Goal: Communication & Community: Ask a question

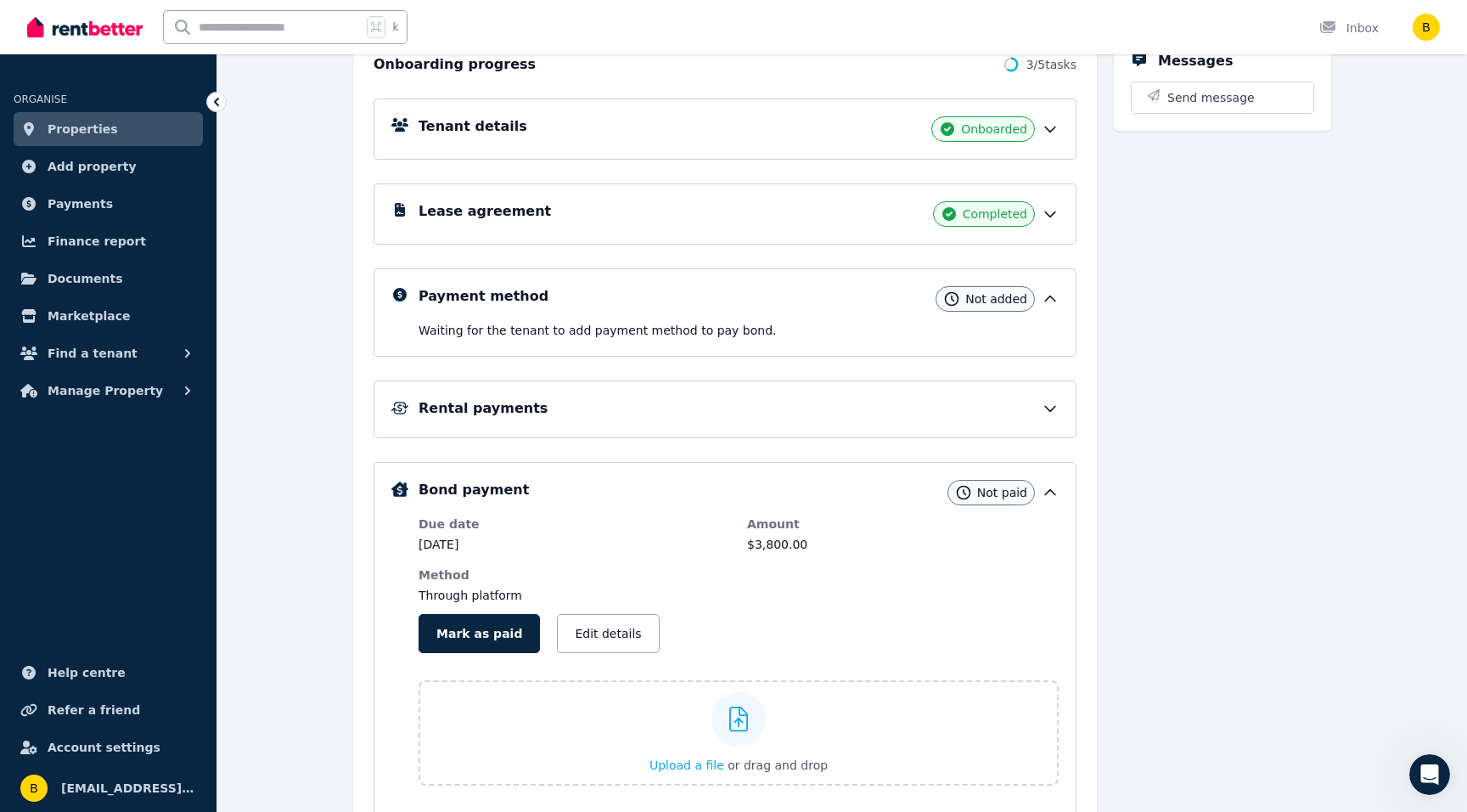
scroll to position [3, 0]
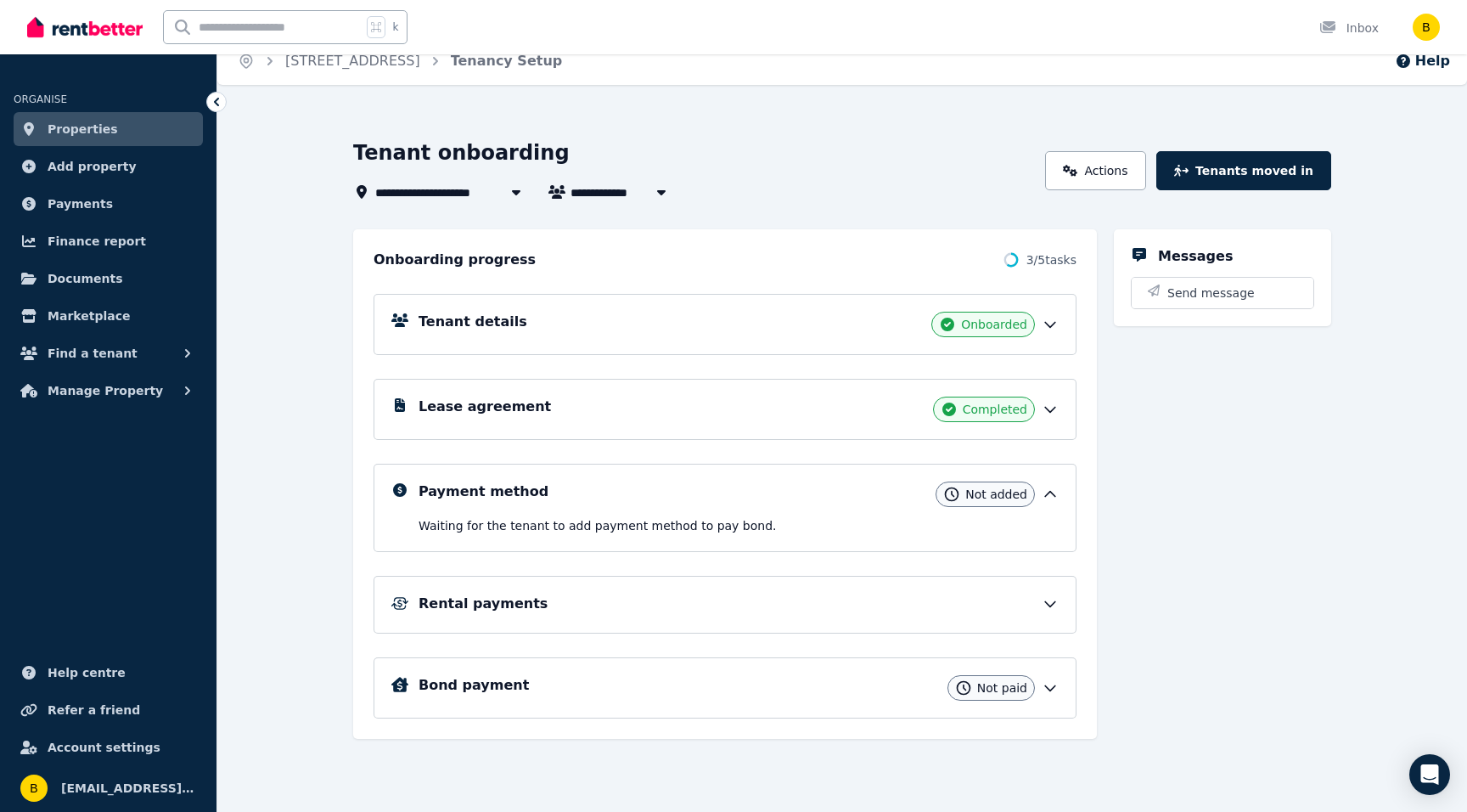
scroll to position [27, 0]
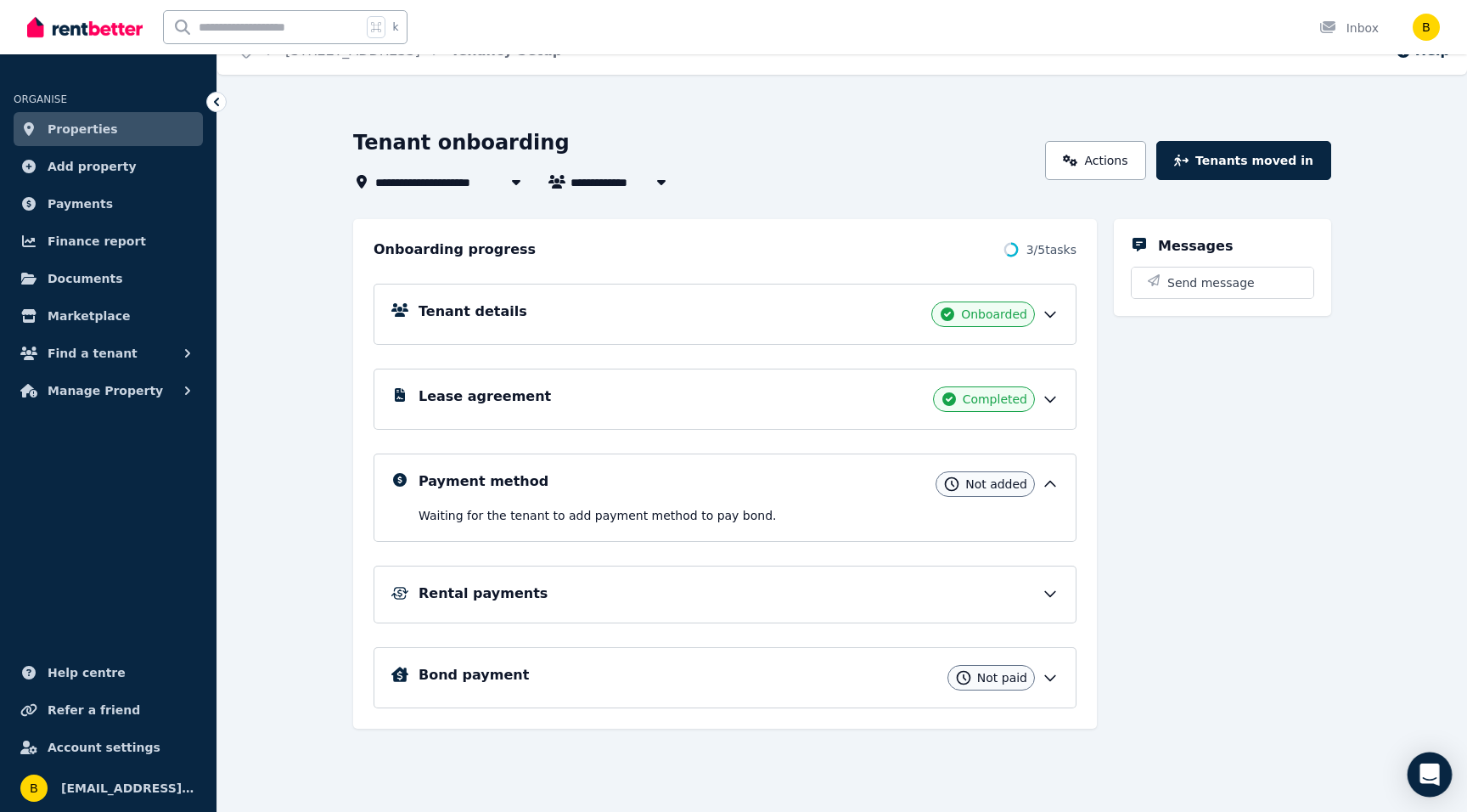
click at [1419, 766] on icon "Open Intercom Messenger" at bounding box center [1429, 774] width 19 height 22
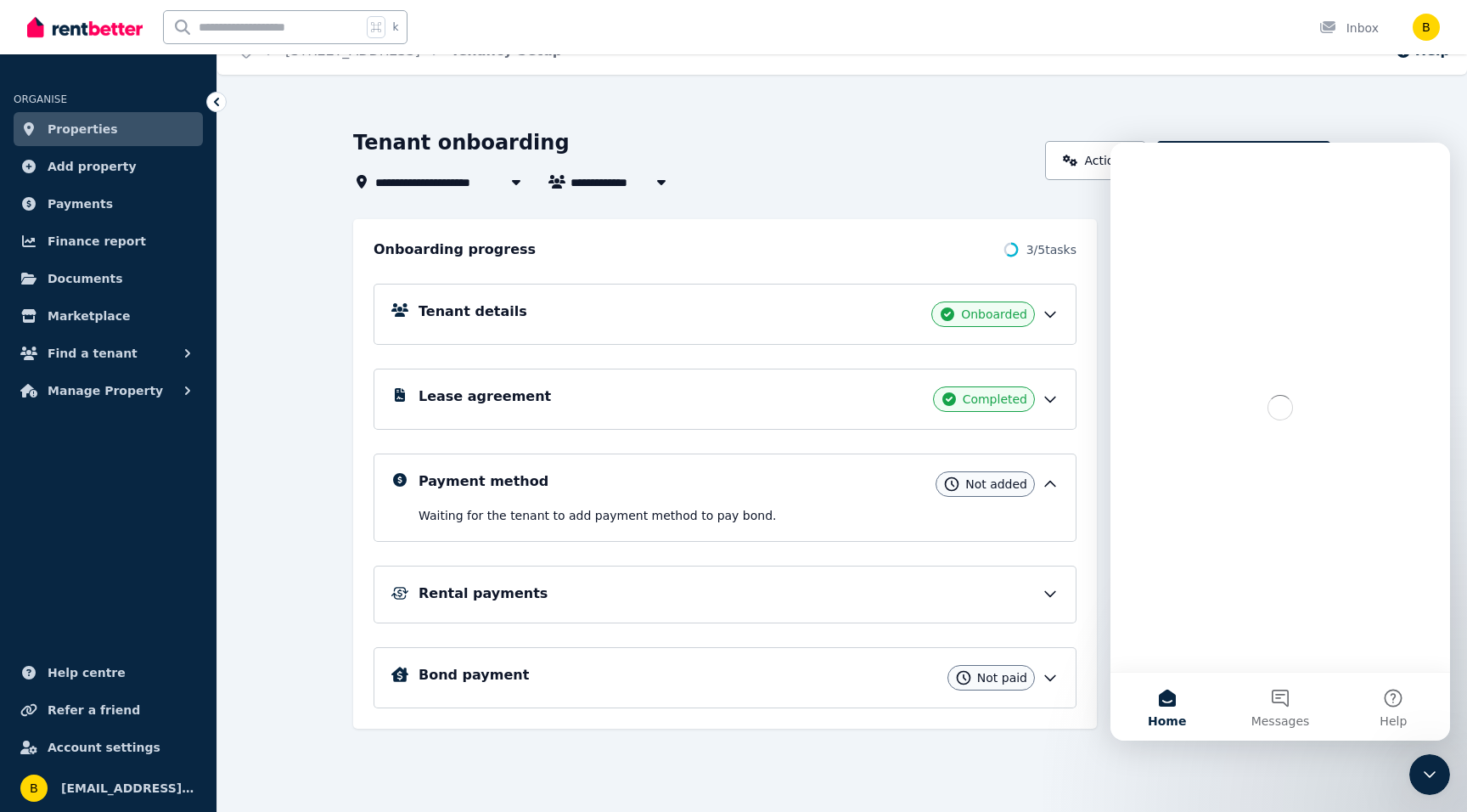
scroll to position [0, 0]
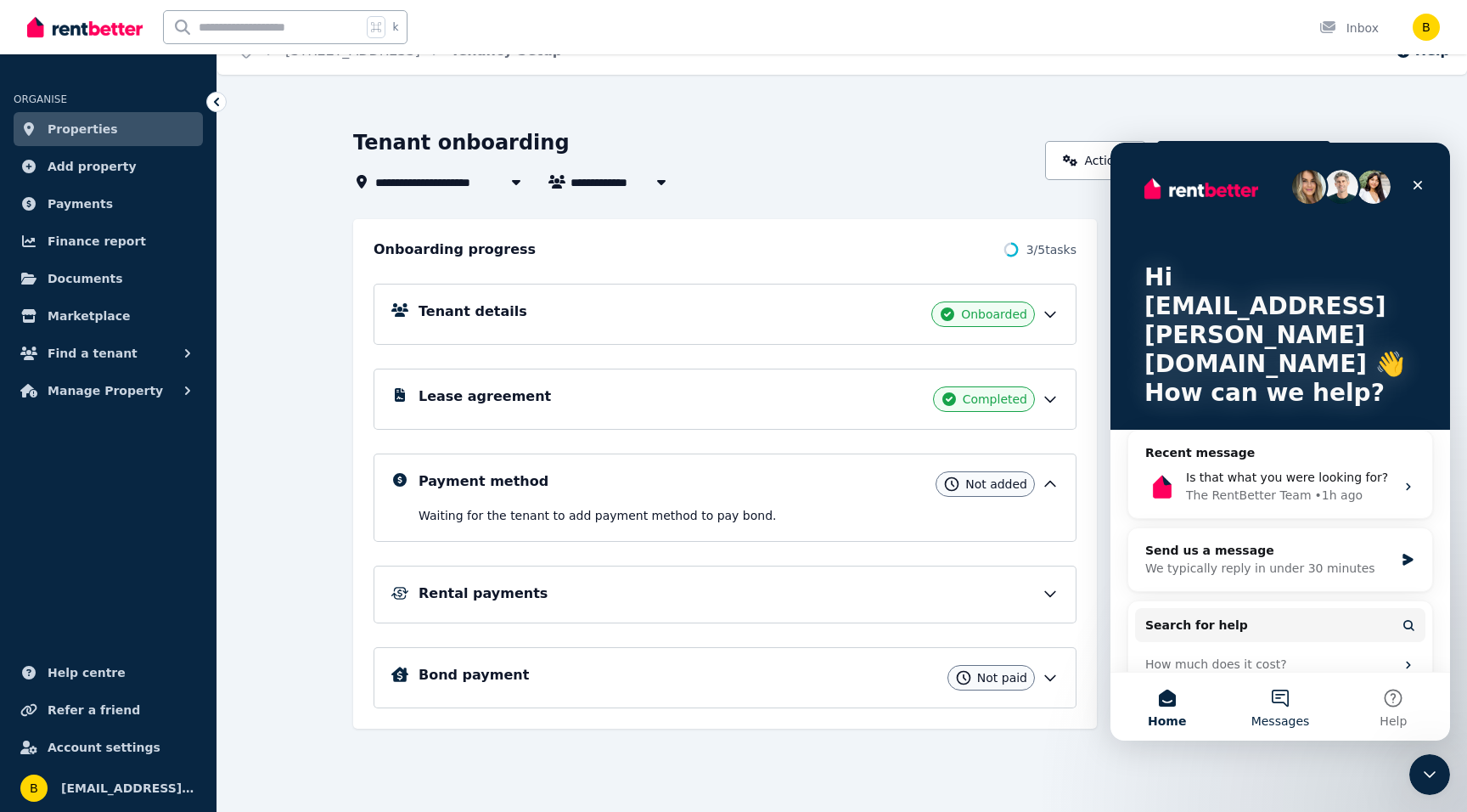
click at [1281, 689] on button "Messages" at bounding box center [1280, 707] width 113 height 68
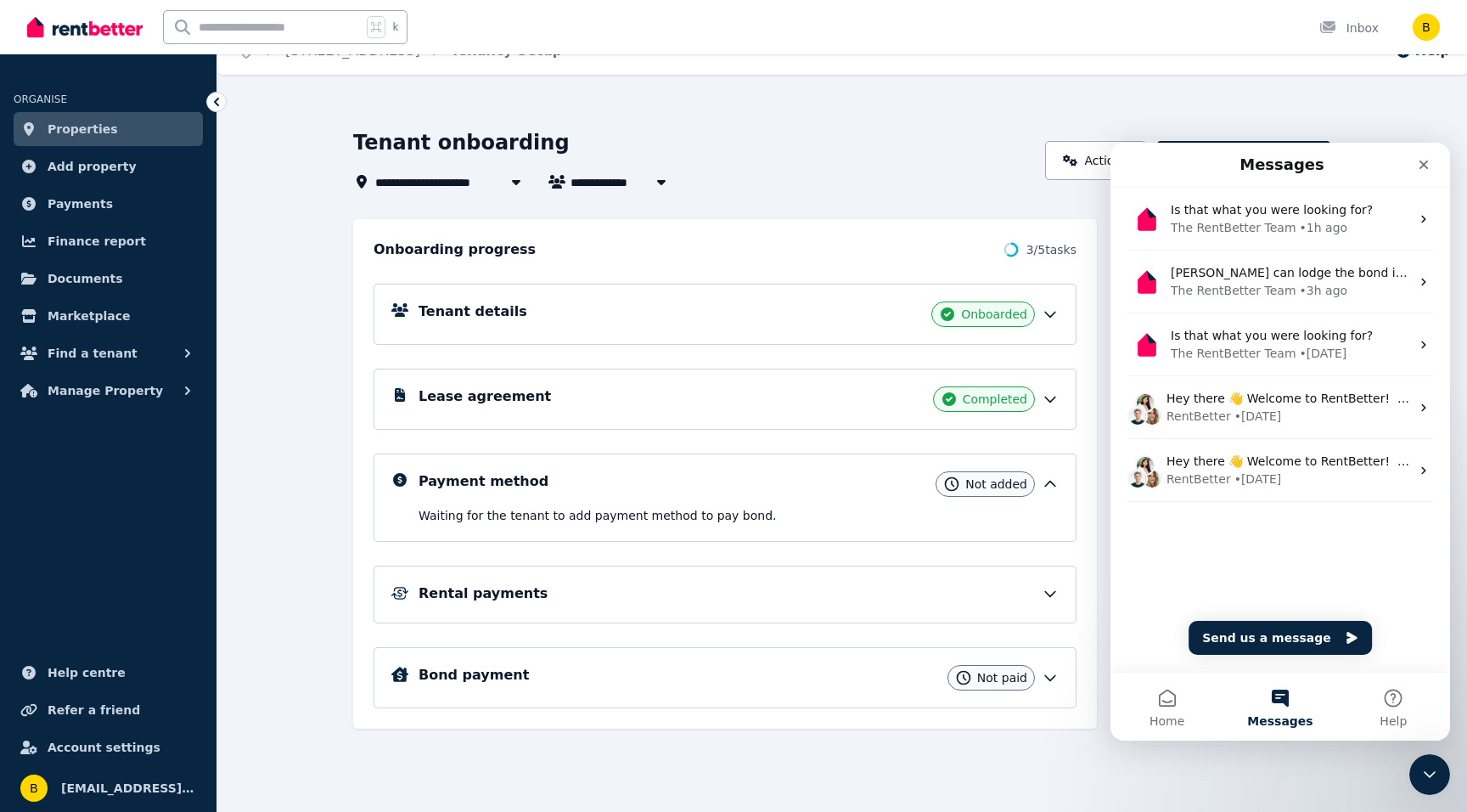
click at [1178, 522] on div "Is that what you were looking for? The RentBetter Team • 1h ago Charles can lod…" at bounding box center [1280, 378] width 339 height 382
click at [1240, 641] on button "Send us a message" at bounding box center [1280, 638] width 183 height 34
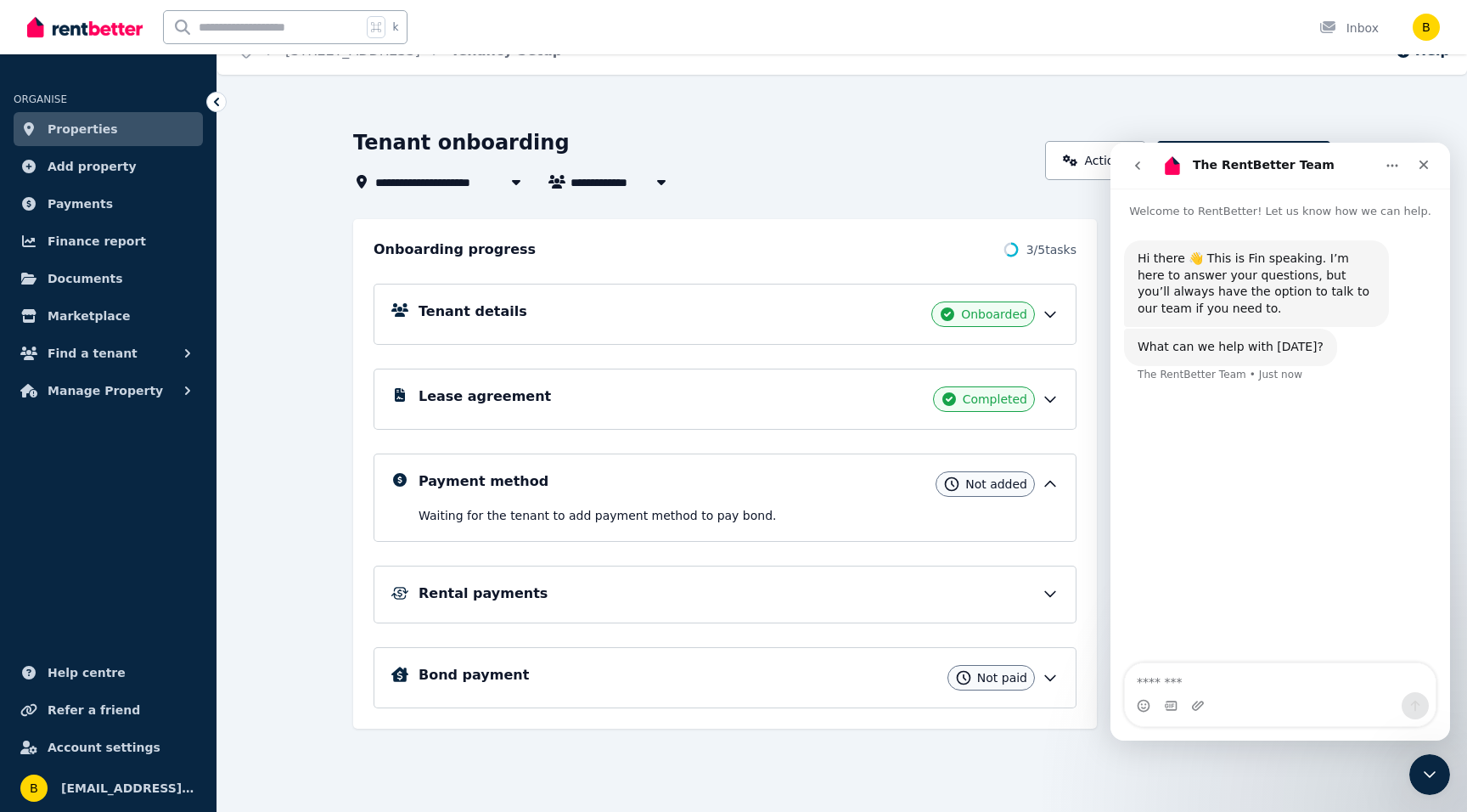
click at [1172, 683] on textarea "Message…" at bounding box center [1280, 677] width 311 height 29
click at [1329, 664] on textarea "**********" at bounding box center [1280, 669] width 311 height 46
type textarea "**********"
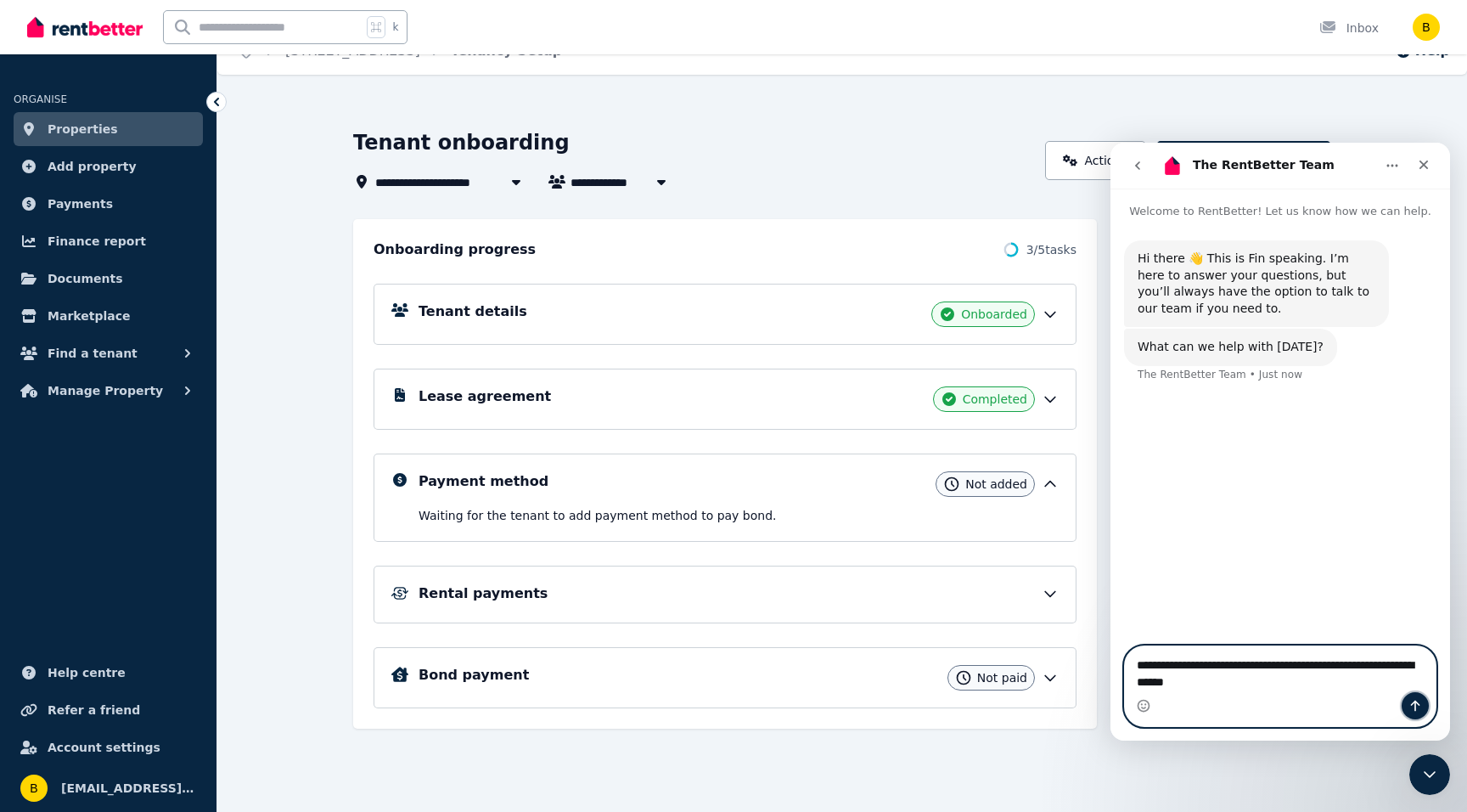
click at [1410, 703] on icon "Send a message…" at bounding box center [1415, 706] width 14 height 14
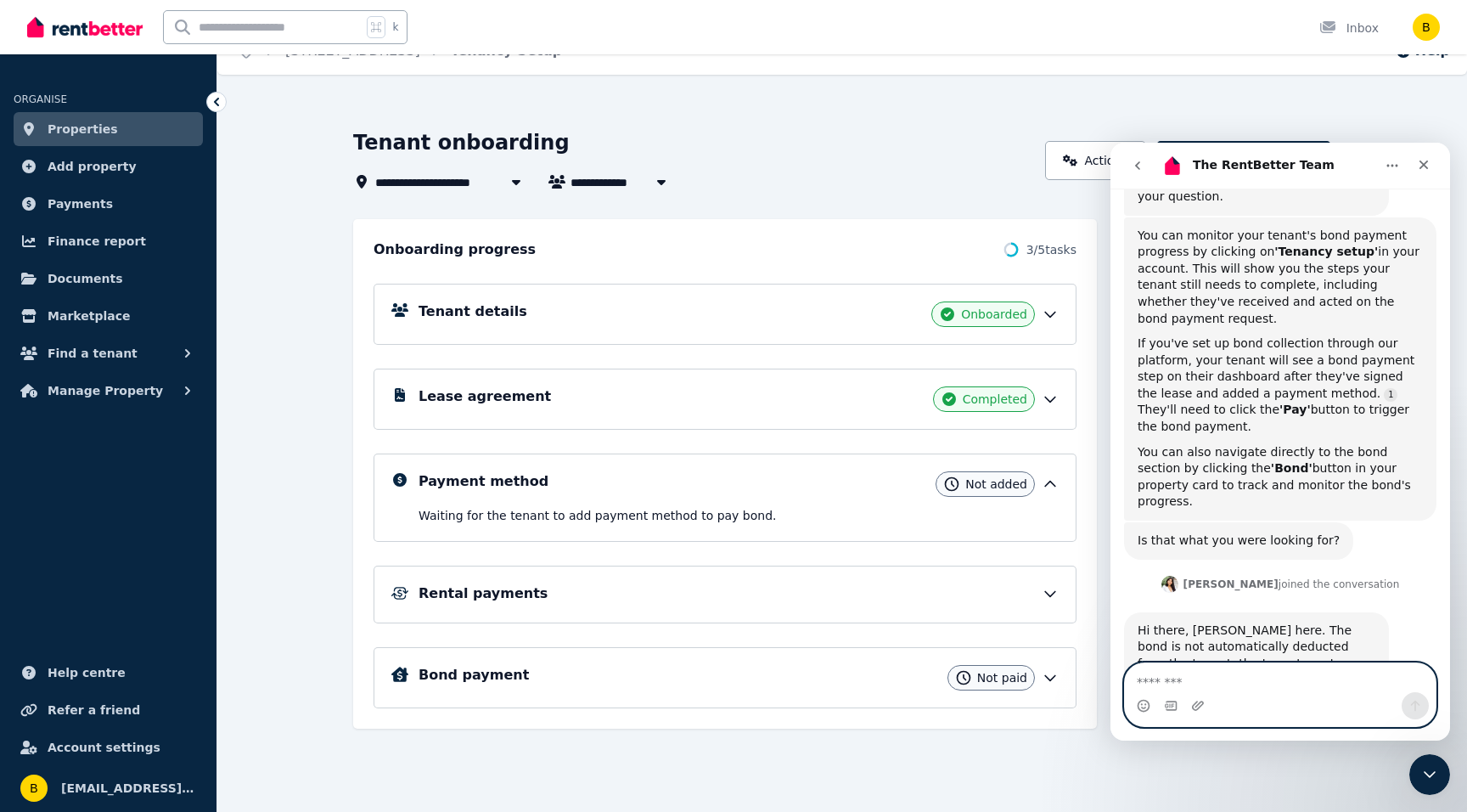
scroll to position [319, 0]
